Goal: Check status: Check status

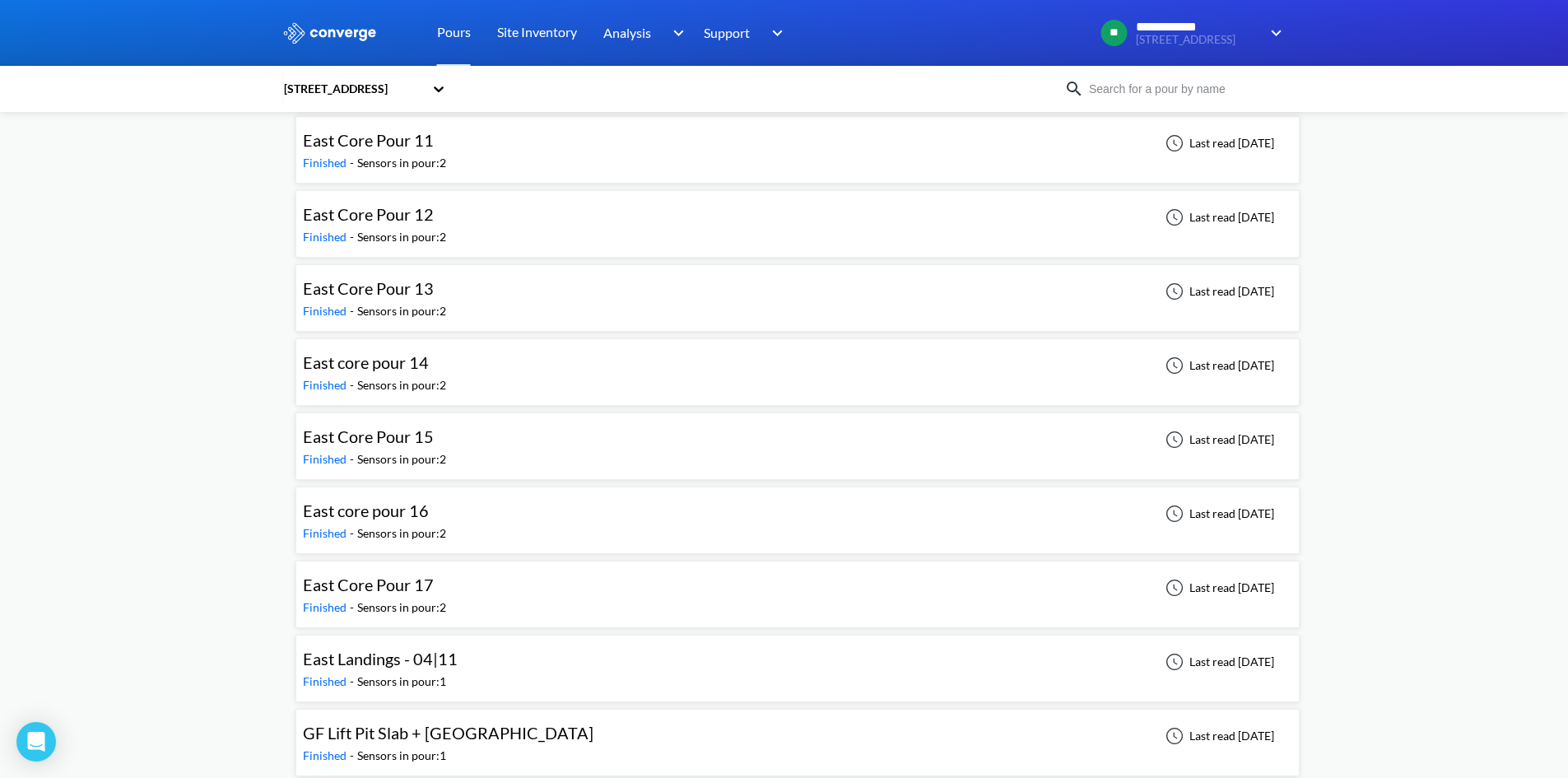
scroll to position [2470, 0]
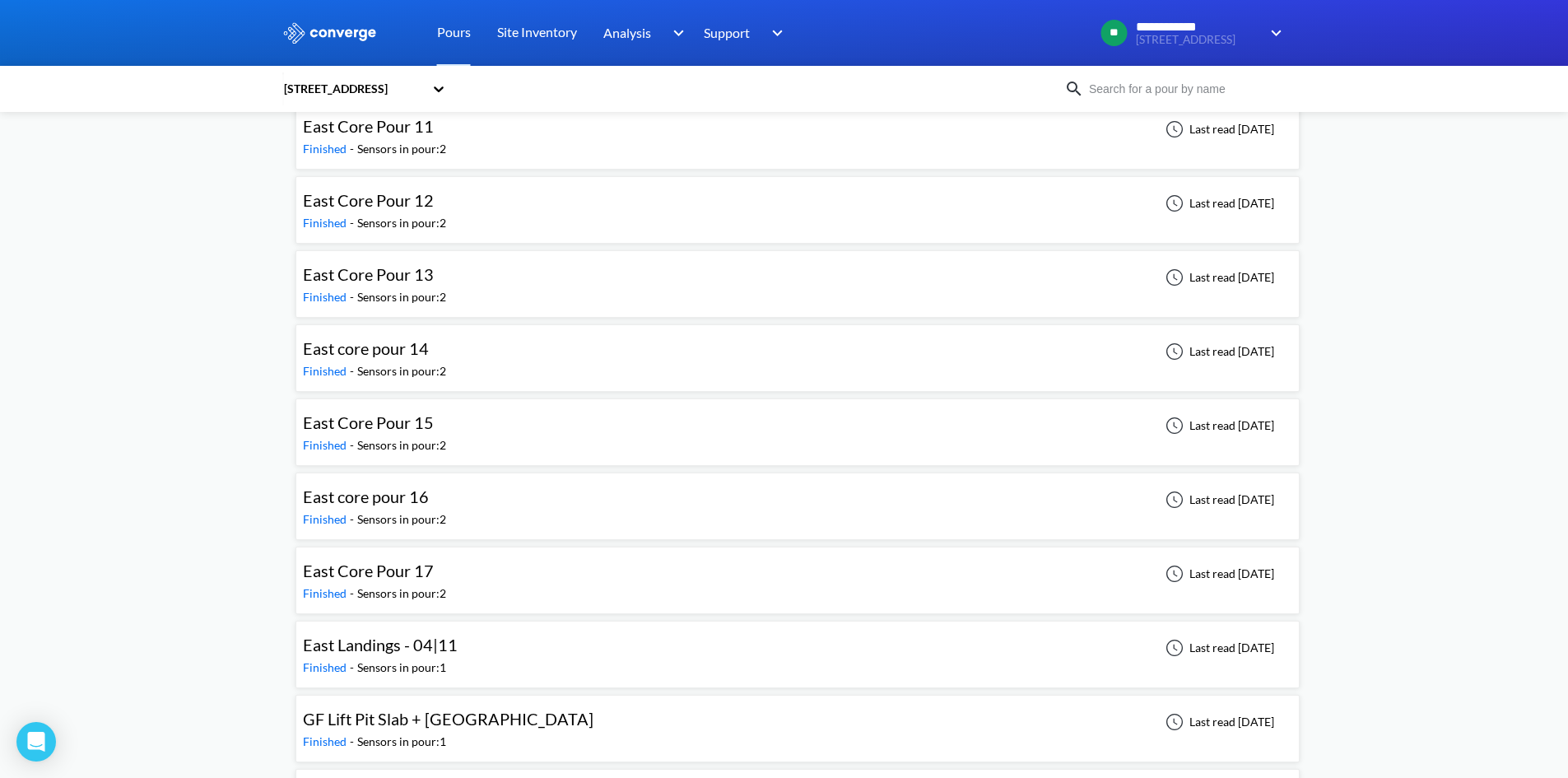
click at [537, 487] on div "East core pour 16 Finished - Sensors in pour: 2 Last read [DATE]" at bounding box center [797, 506] width 989 height 53
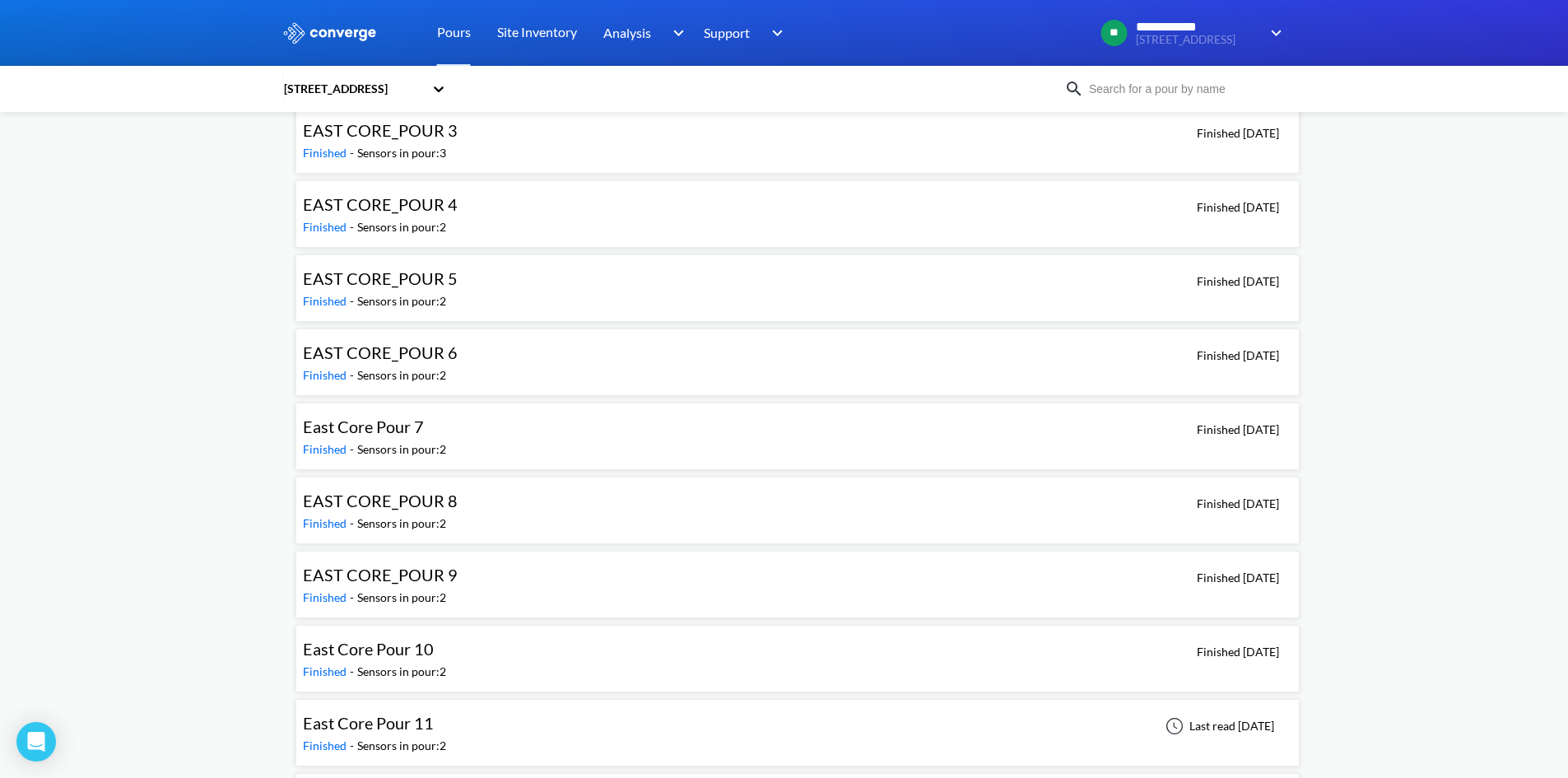
scroll to position [2223, 0]
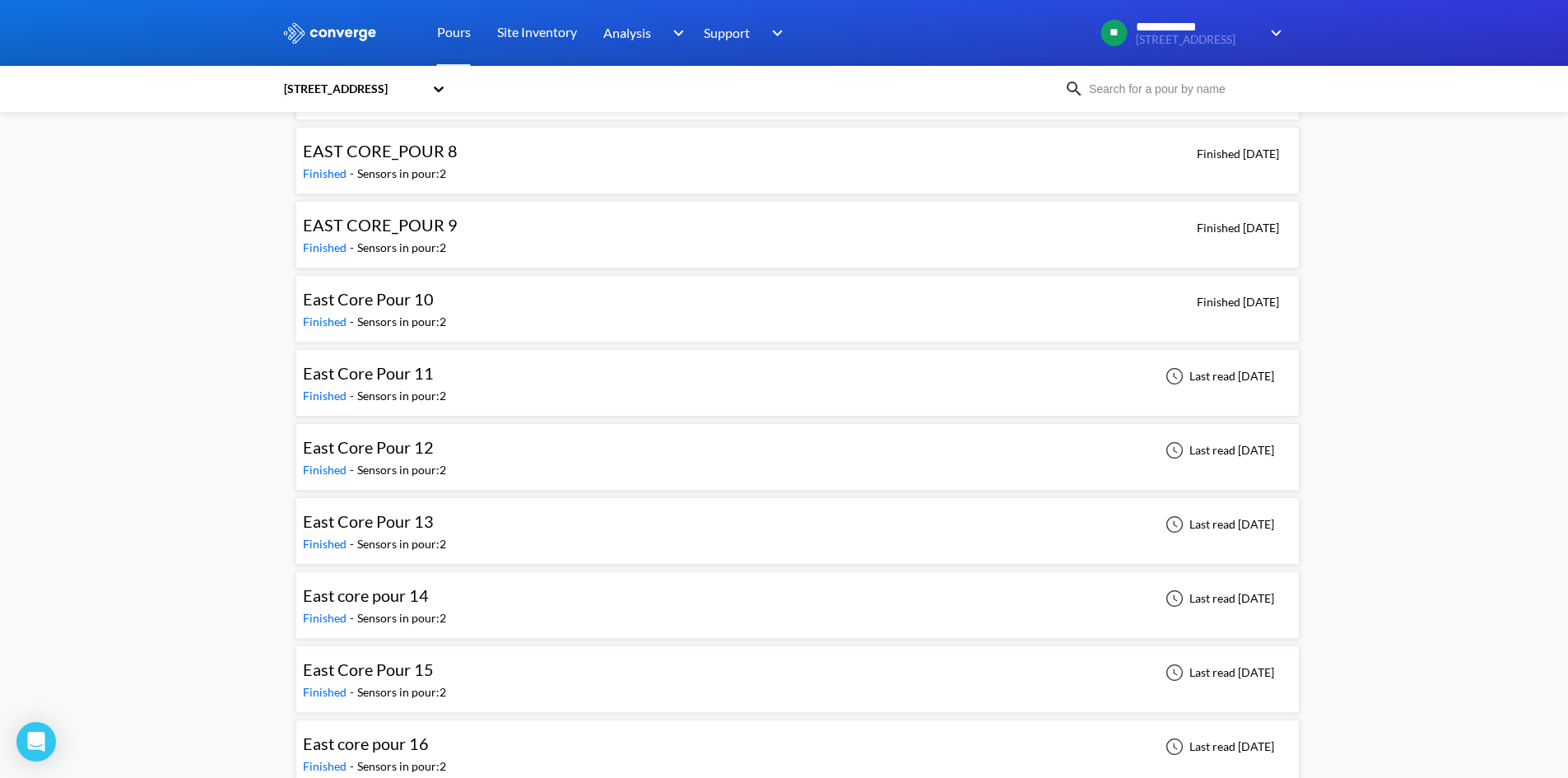
click at [416, 523] on span "East Core Pour 13" at bounding box center [369, 521] width 131 height 20
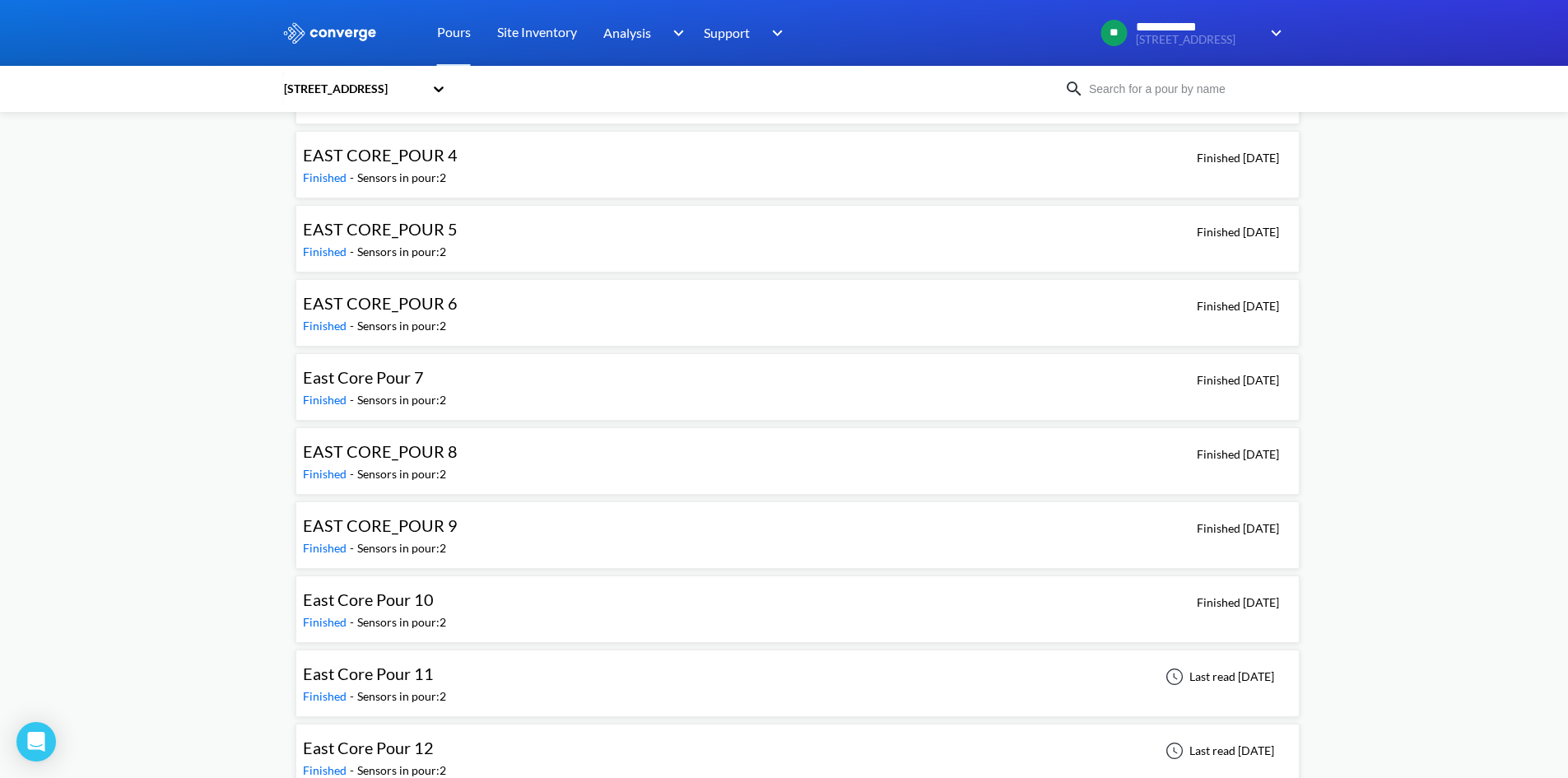
scroll to position [1893, 0]
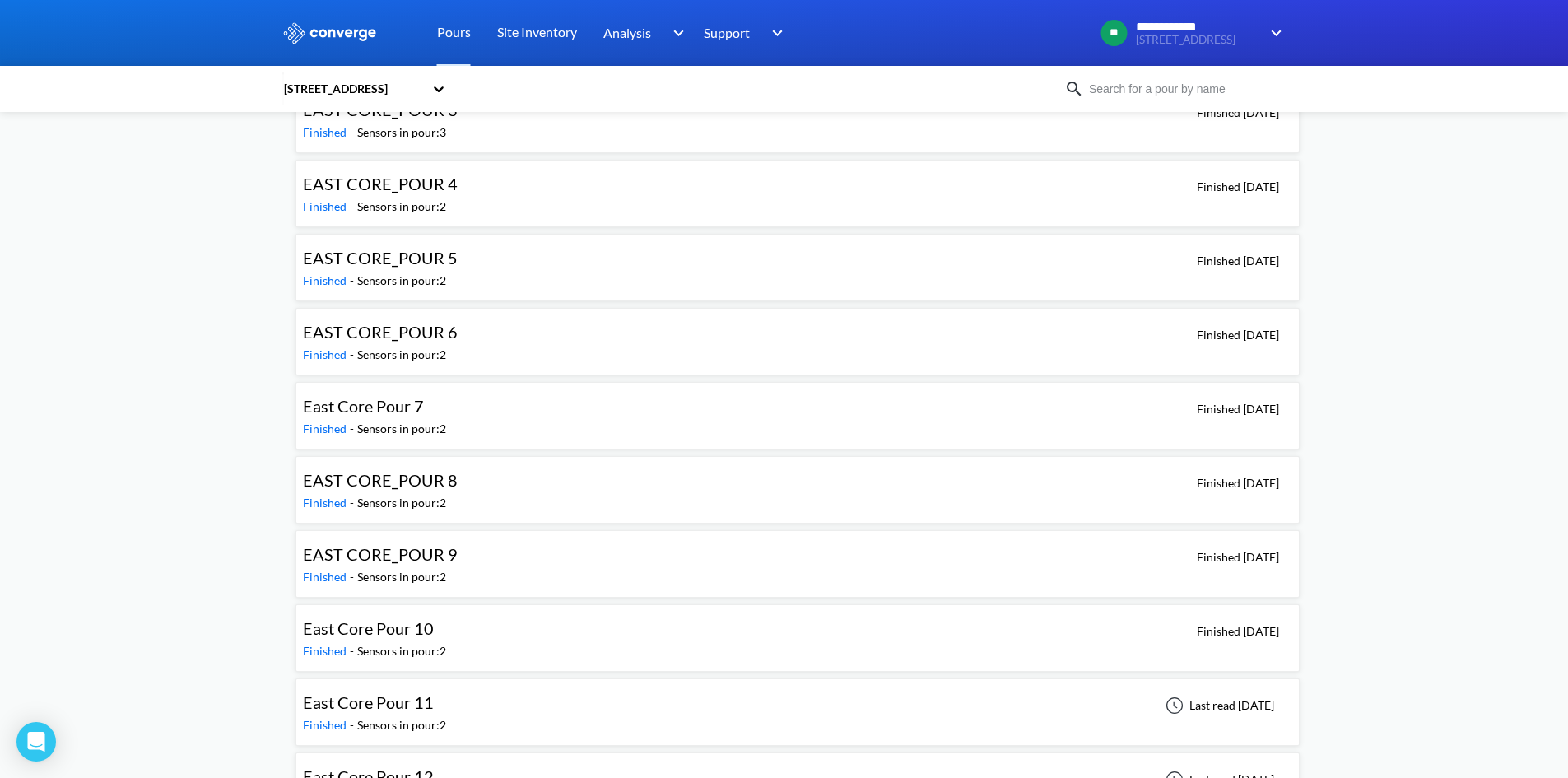
click at [508, 352] on div "EAST CORE_POUR 6 Finished - Sensors in pour: 2 Finished [DATE]" at bounding box center [797, 342] width 989 height 53
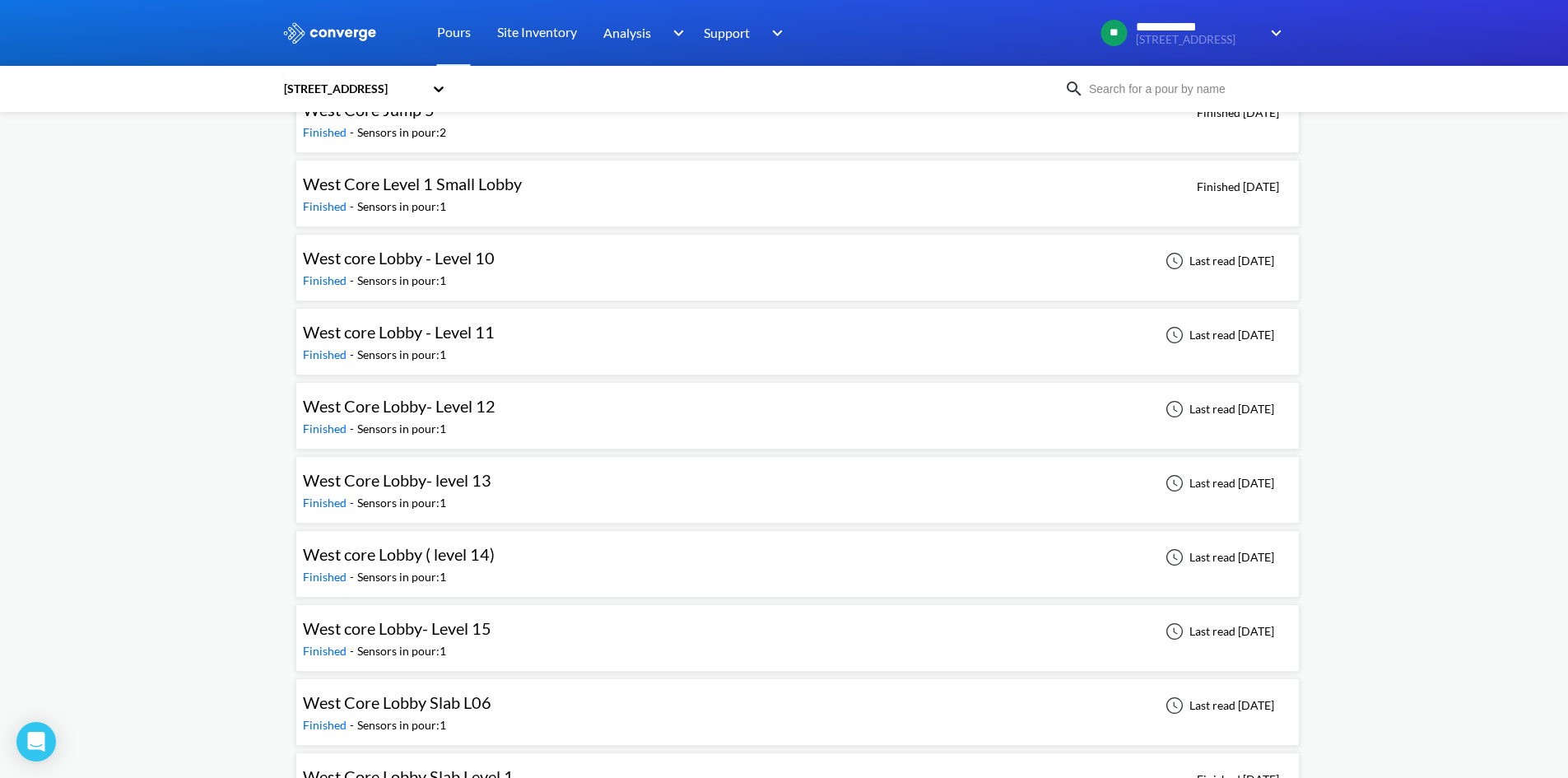
scroll to position [7739, 0]
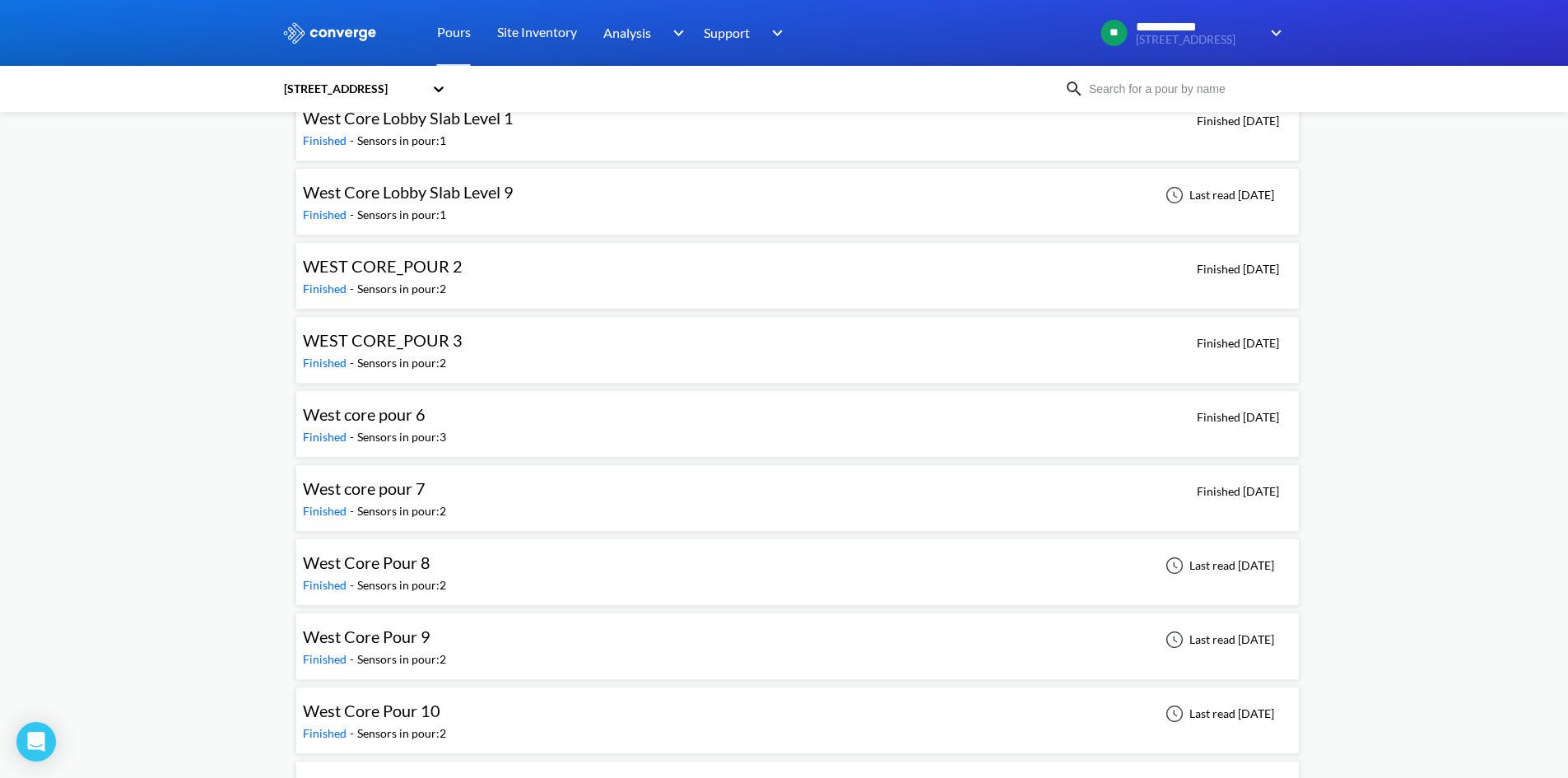
click at [415, 480] on span "West core pour 7" at bounding box center [365, 487] width 123 height 20
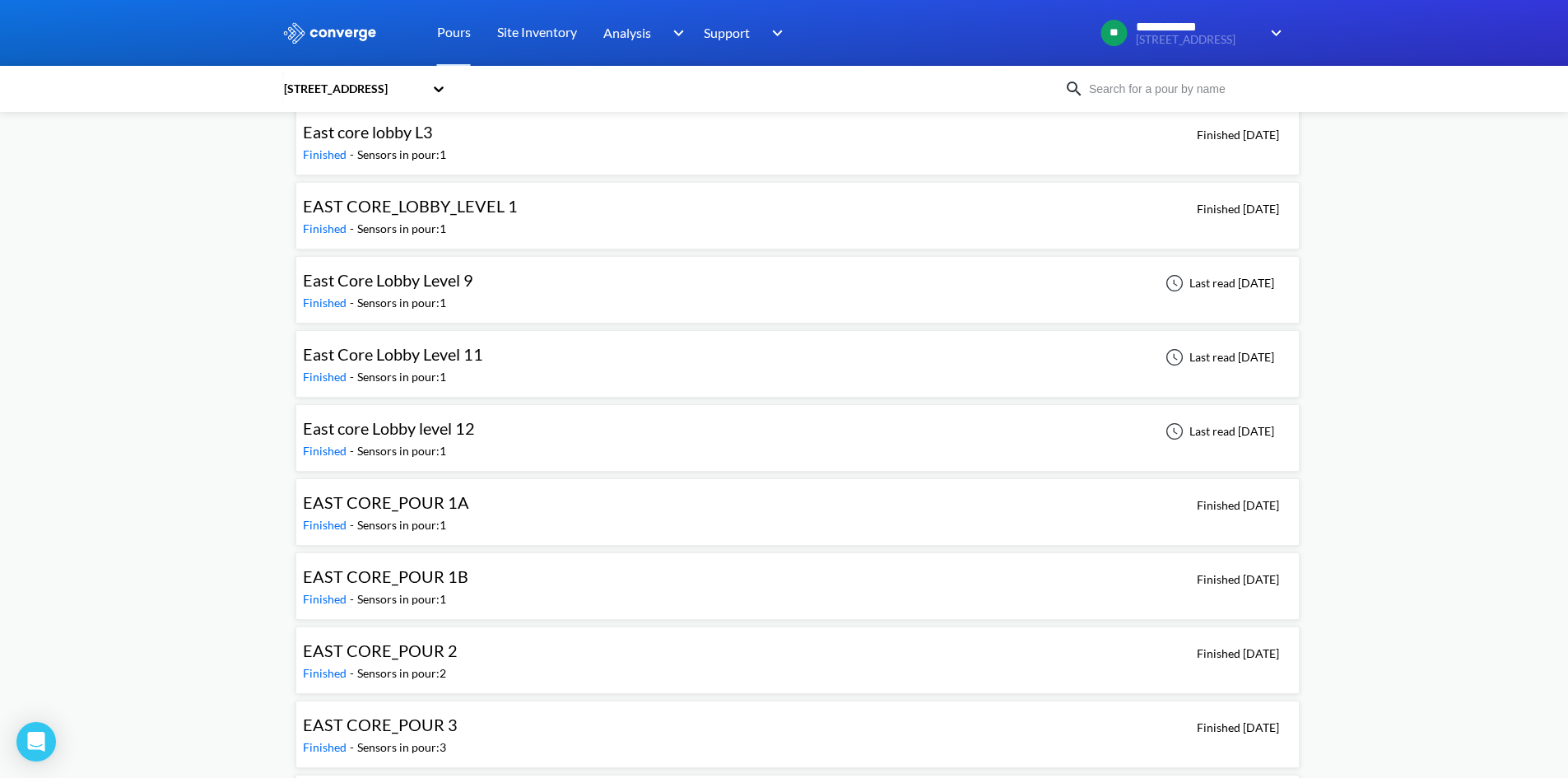
scroll to position [1482, 0]
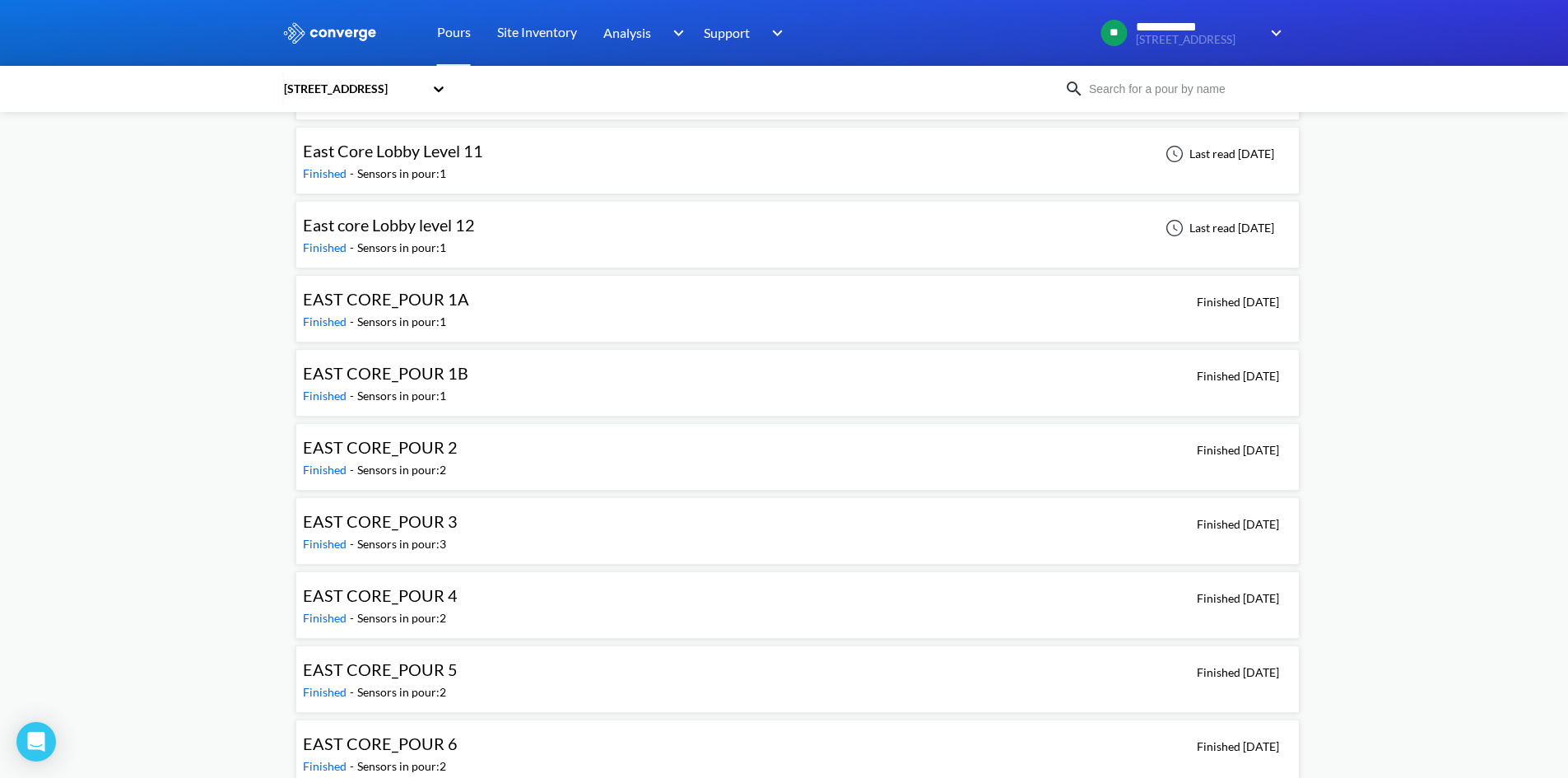
click at [460, 670] on div "EAST CORE_POUR 5" at bounding box center [384, 670] width 163 height 26
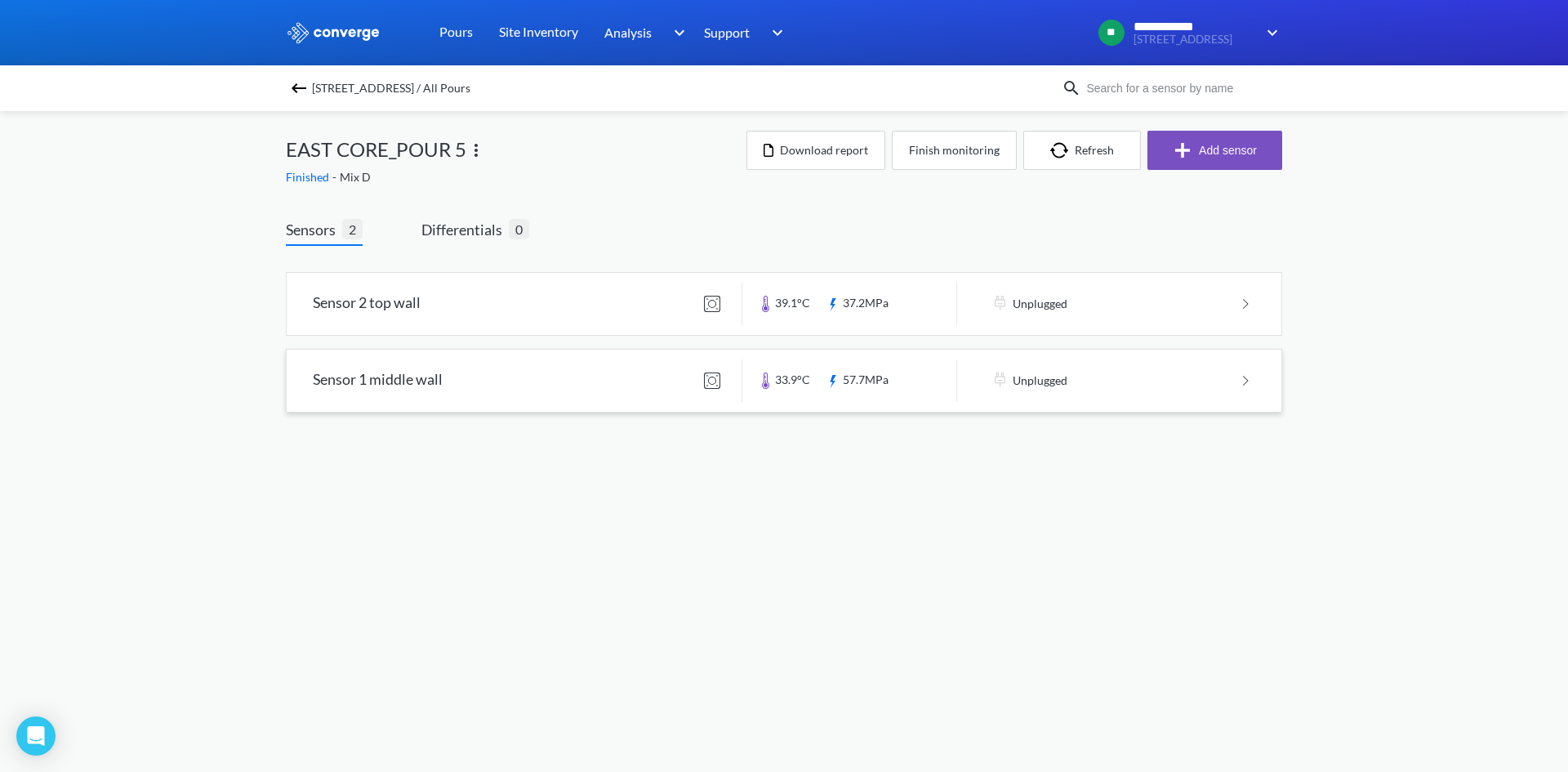
click at [464, 373] on link at bounding box center [784, 381] width 995 height 62
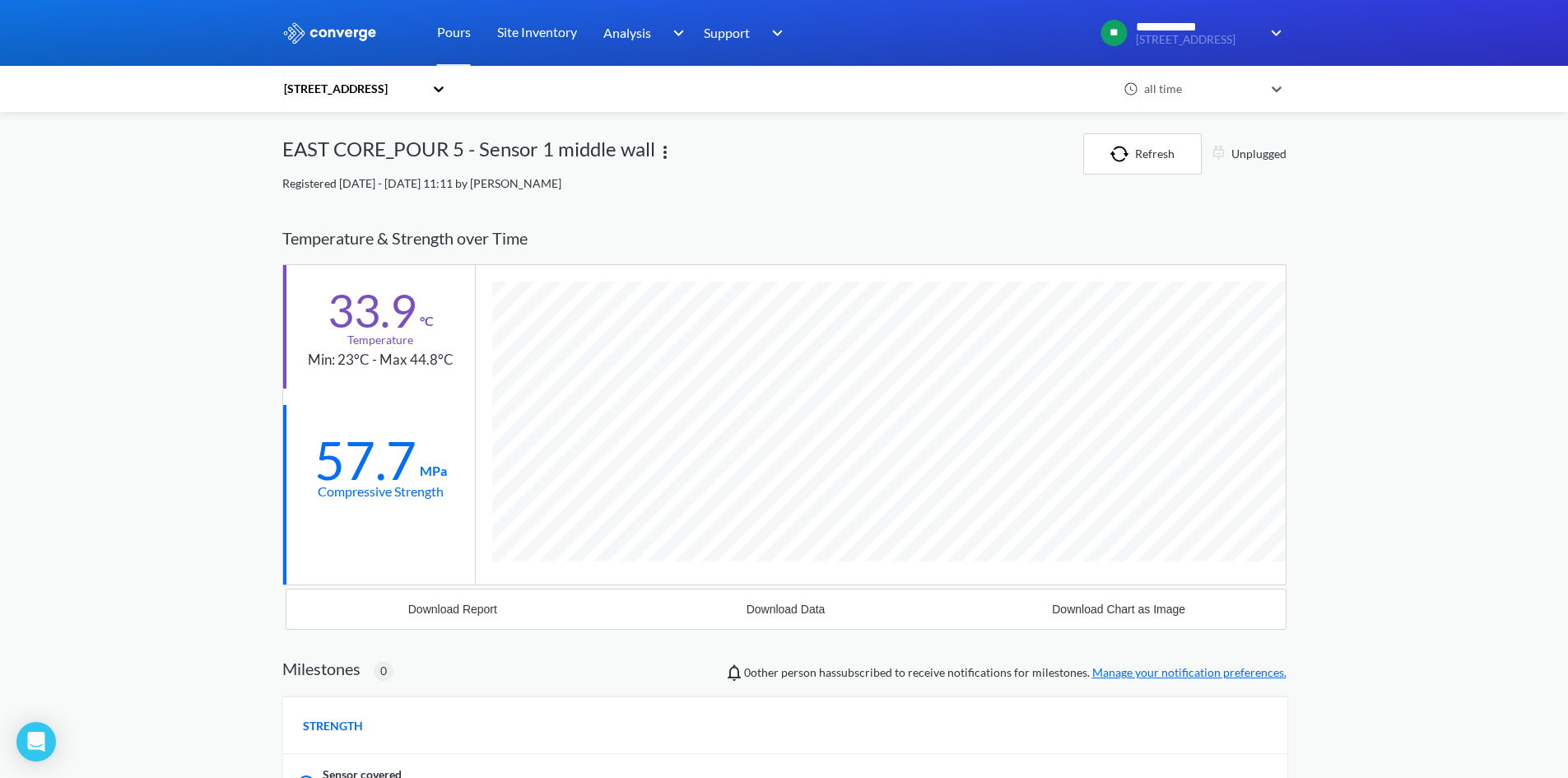
scroll to position [1002, 1004]
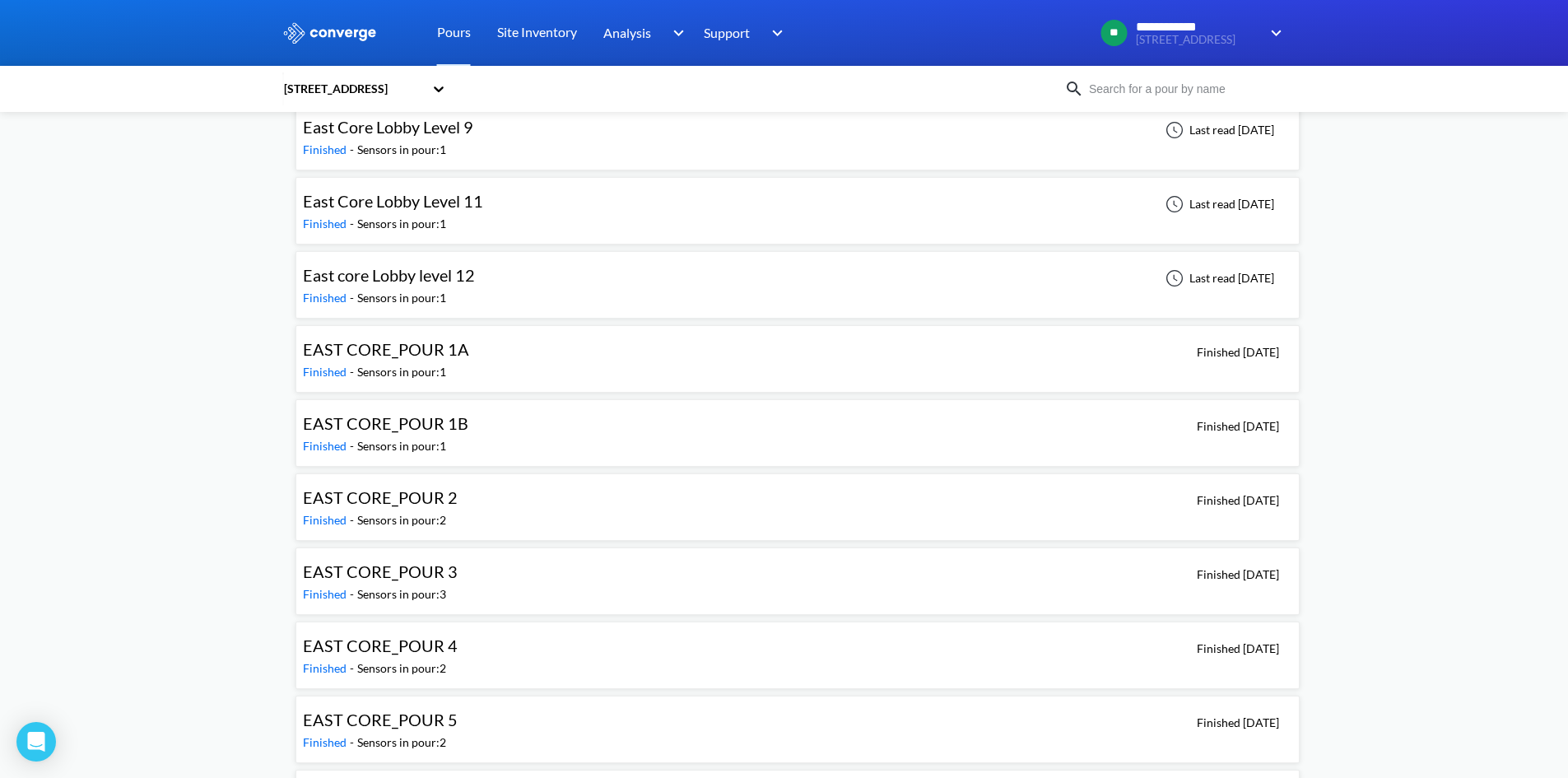
scroll to position [1646, 0]
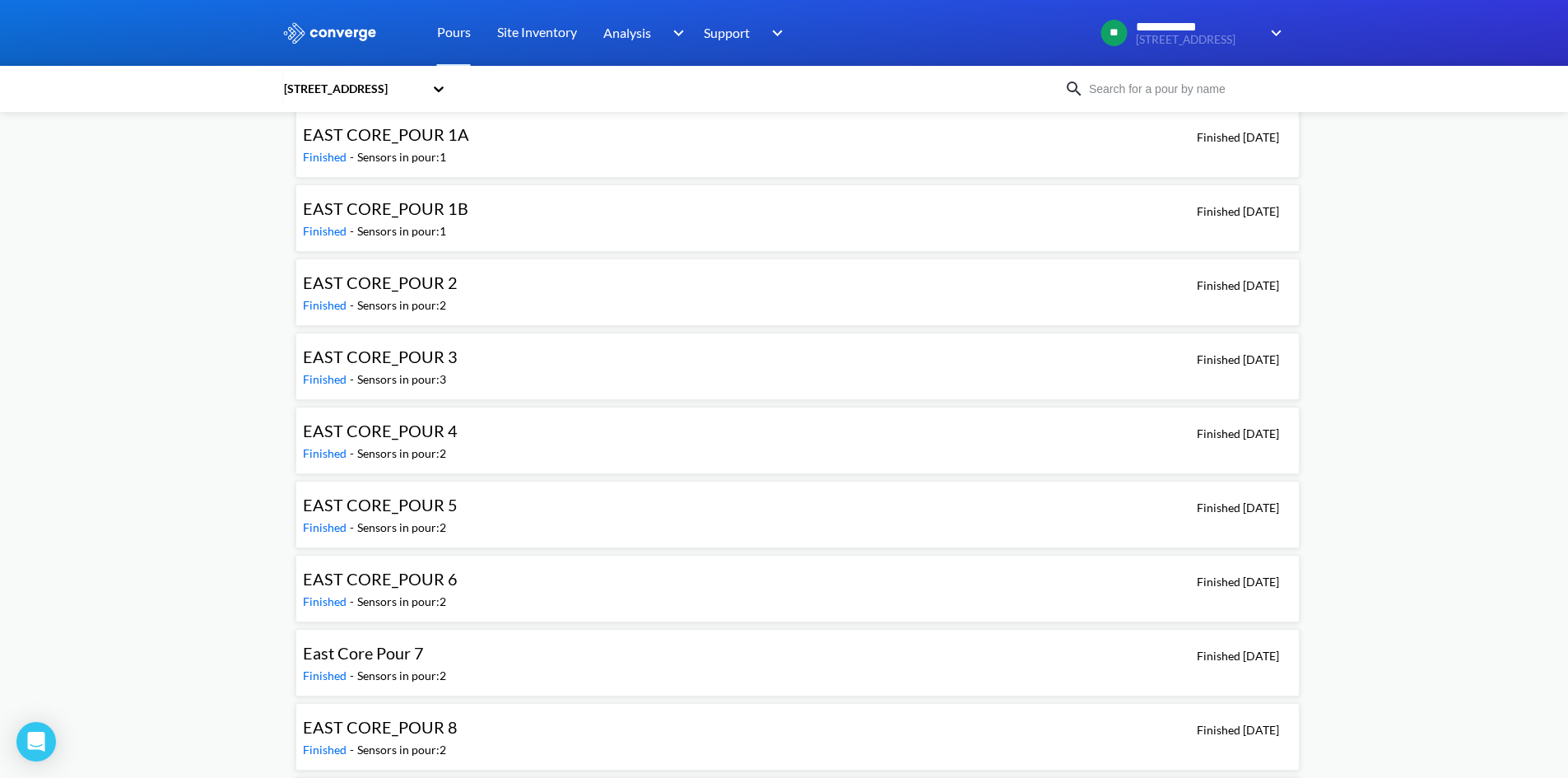
click at [445, 666] on div "East Core Pour 7" at bounding box center [375, 654] width 143 height 26
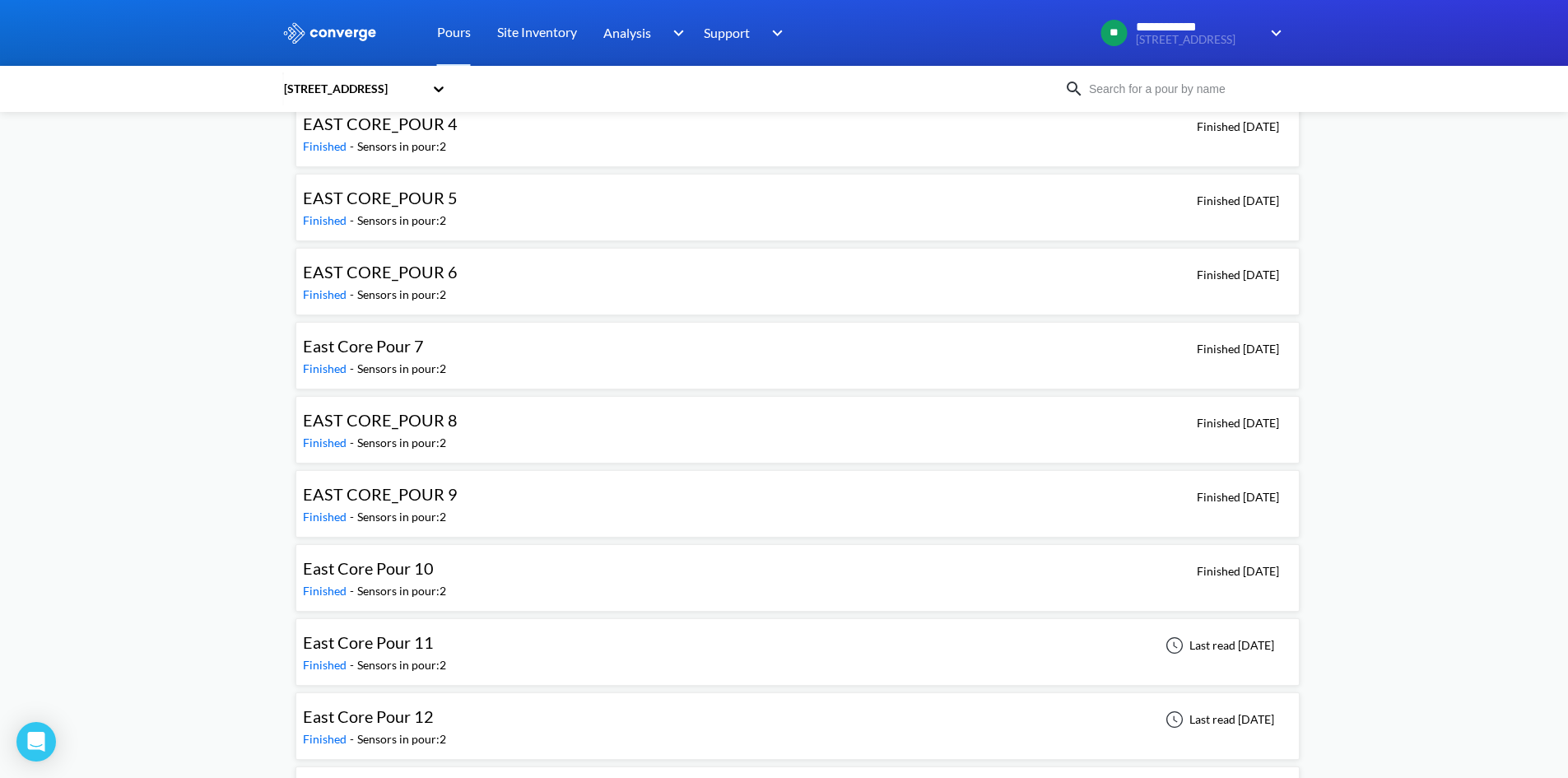
scroll to position [1976, 0]
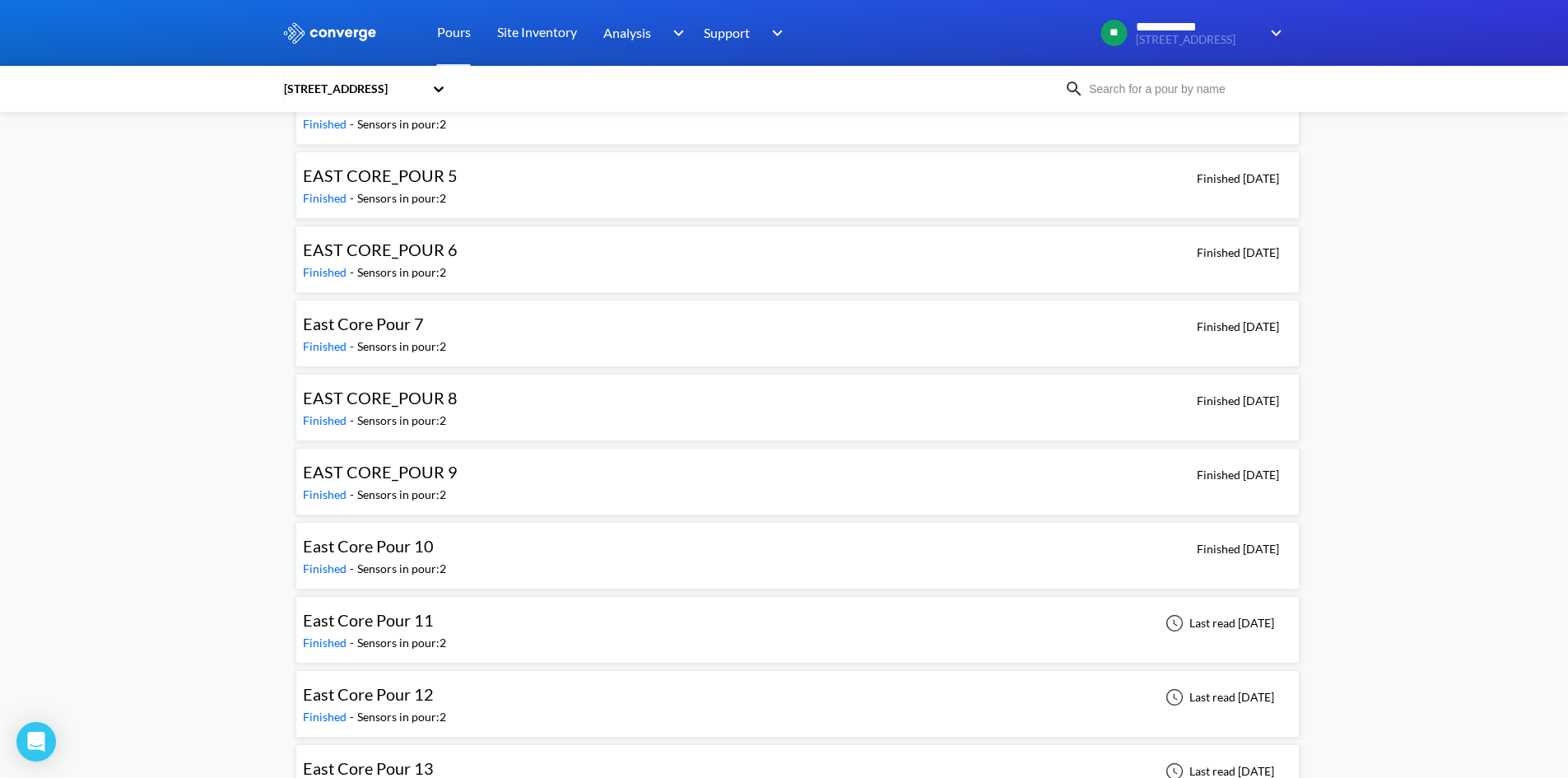
click at [464, 624] on div "East Core Pour 11 Finished - Sensors in pour: 2 Last read [DATE]" at bounding box center [797, 630] width 989 height 53
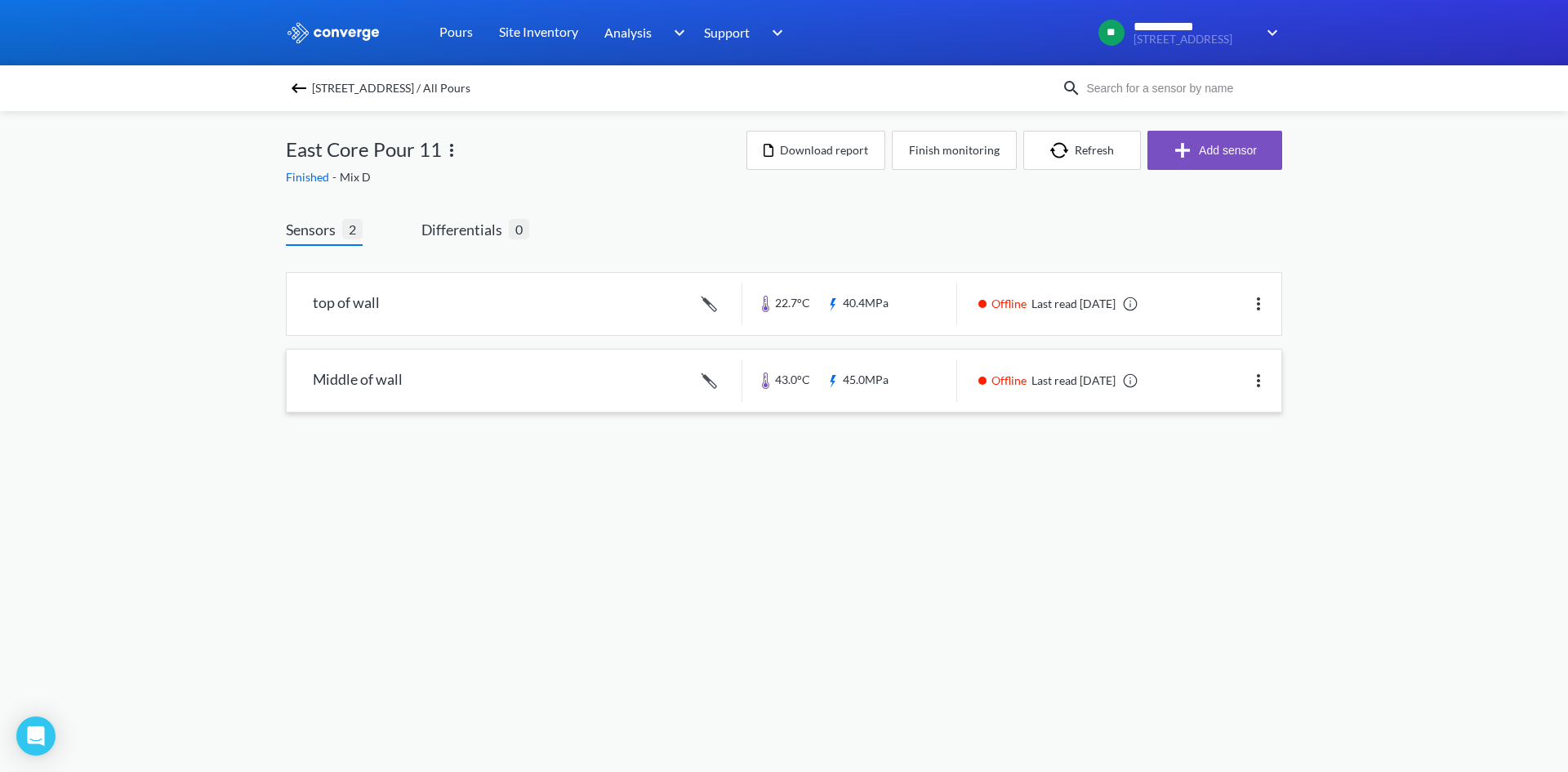
click at [670, 377] on link at bounding box center [784, 381] width 995 height 62
click at [616, 309] on link at bounding box center [784, 304] width 995 height 62
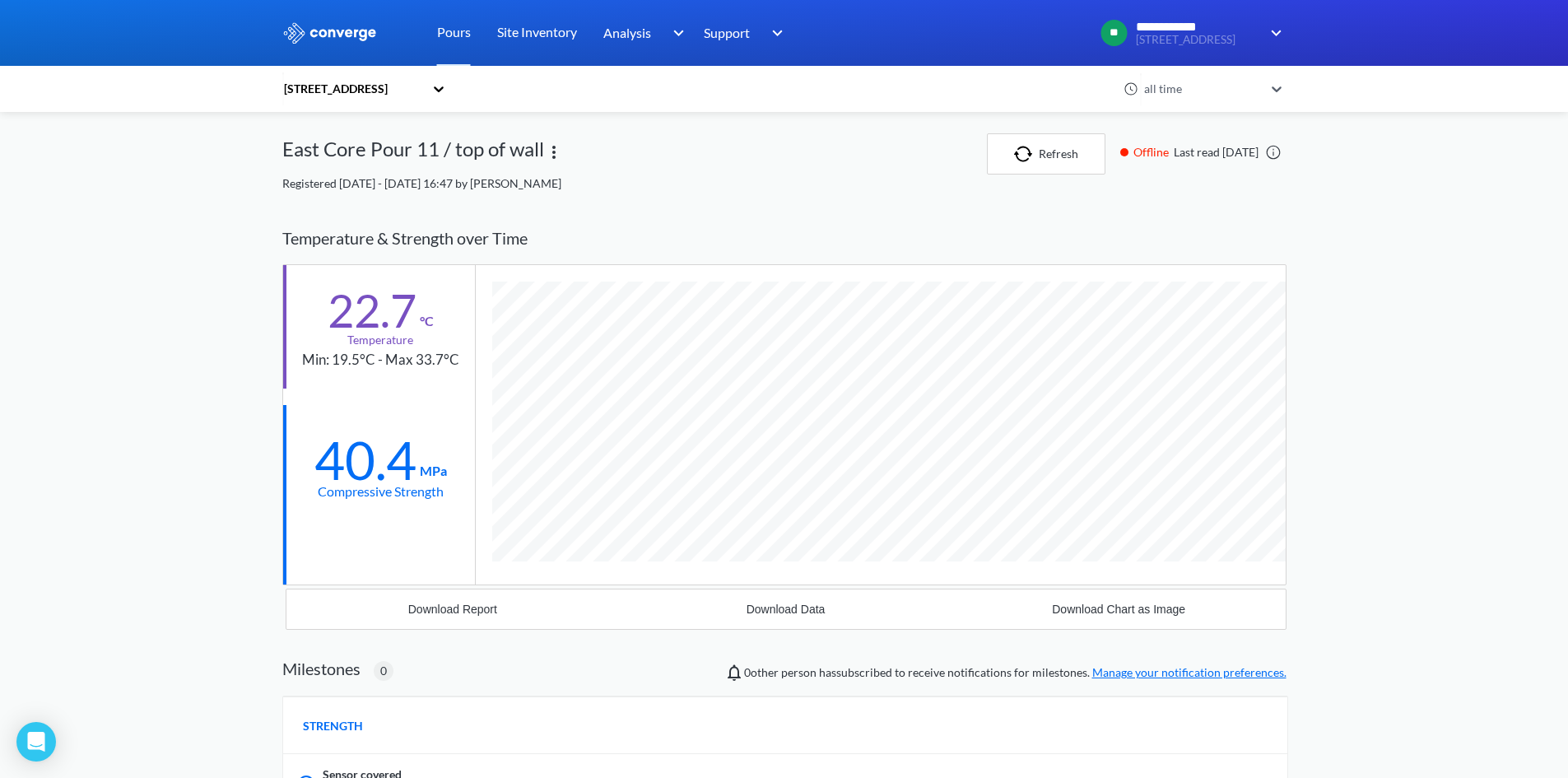
scroll to position [992, 1004]
